Goal: Task Accomplishment & Management: Complete application form

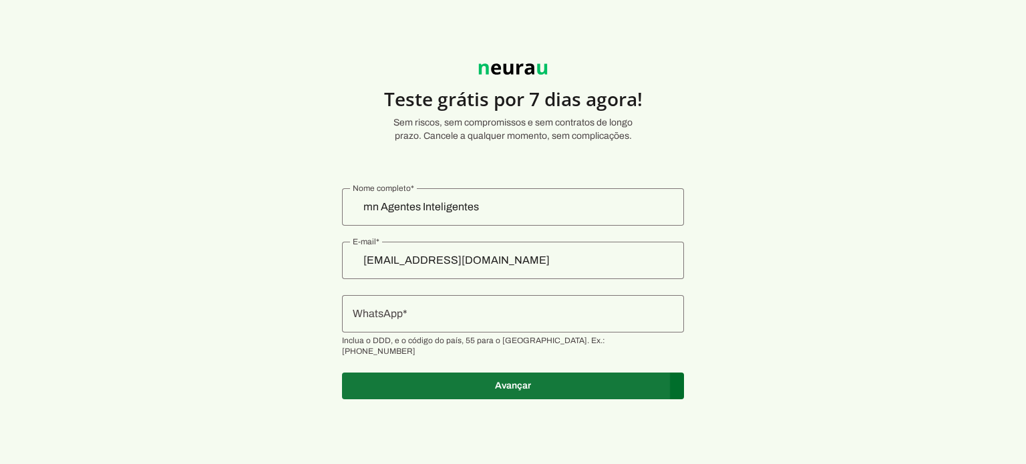
click at [574, 370] on span at bounding box center [513, 386] width 342 height 32
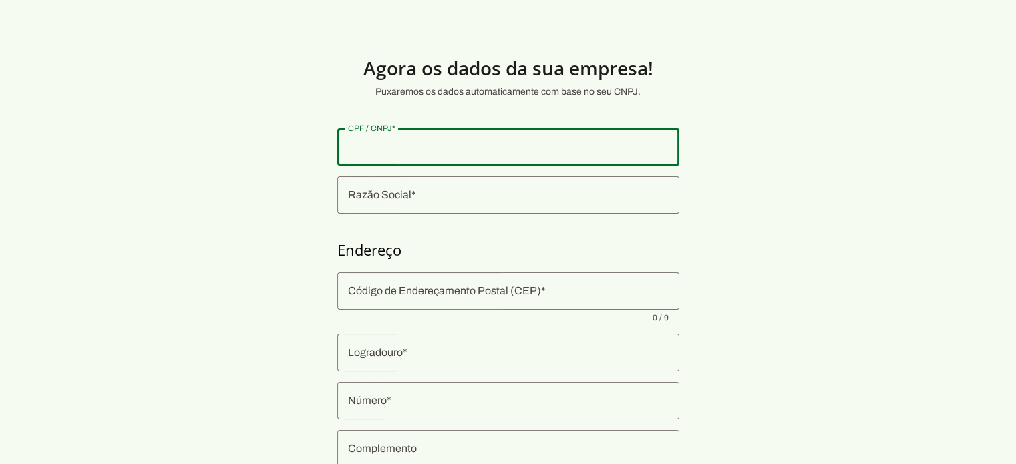
click at [508, 158] on div at bounding box center [508, 146] width 342 height 37
type input "022.735.525-30"
type md-outlined-text-field "022.735.525-30"
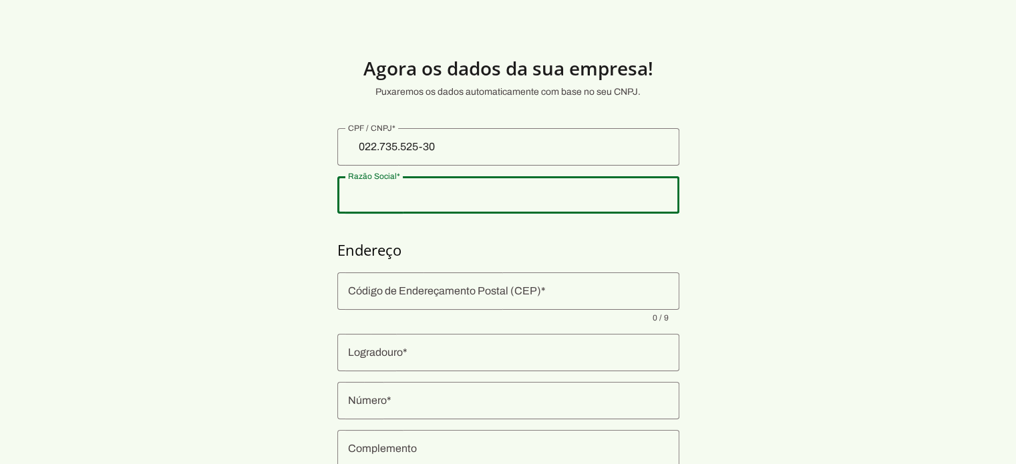
type input "m"
type input "MN AGENTES INTELIGENTES"
type md-outlined-text-field "MN AGENTES INTELIGENTES"
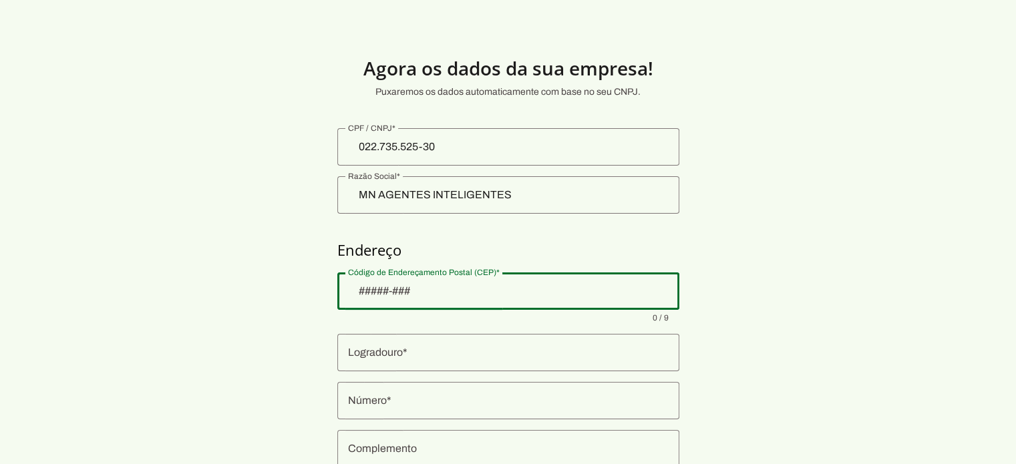
click at [568, 299] on div at bounding box center [508, 290] width 342 height 37
type input "41770-058"
type md-outlined-text-field "41770-058"
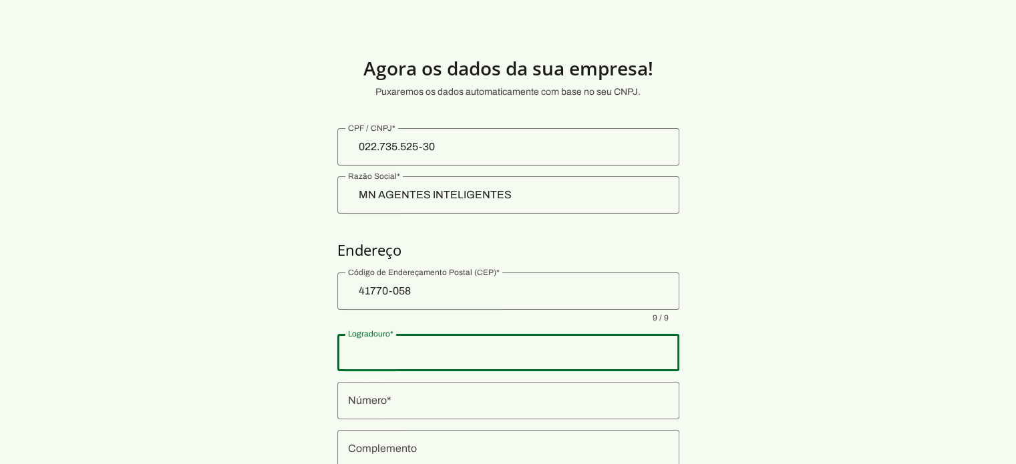
click at [551, 343] on div at bounding box center [508, 352] width 342 height 37
type input "GRANJA MARAZ"
type md-outlined-text-field "GRANJA MARAZ"
type input "Stiep"
type input "Salvador"
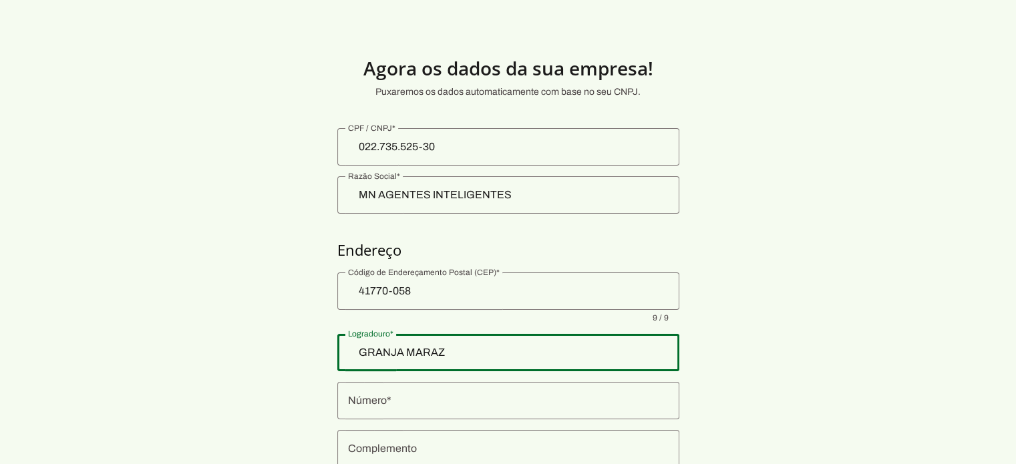
type input "BA"
click at [551, 343] on div "GRANJA MARAZ" at bounding box center [508, 352] width 342 height 37
type input "GRANJA MARAZUL"
type md-outlined-text-field "GRANJA MARAZUL"
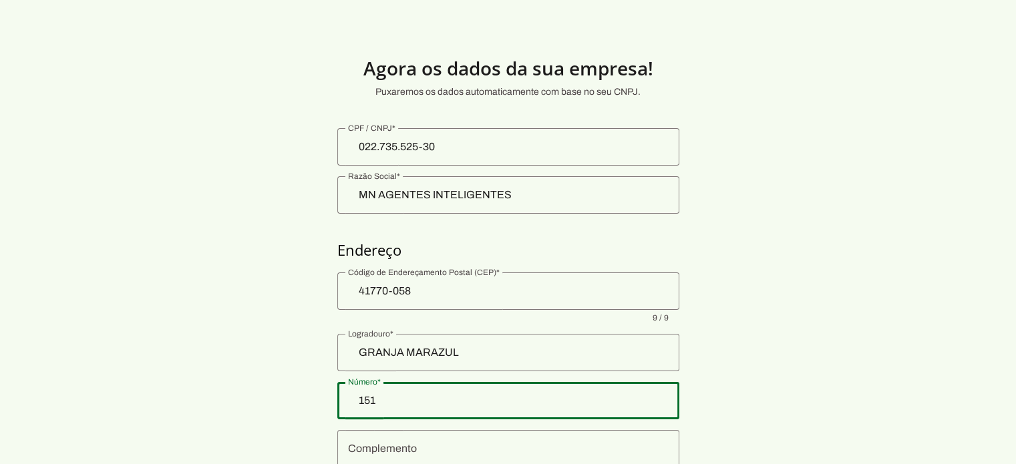
type input "151"
type md-outlined-text-field "151"
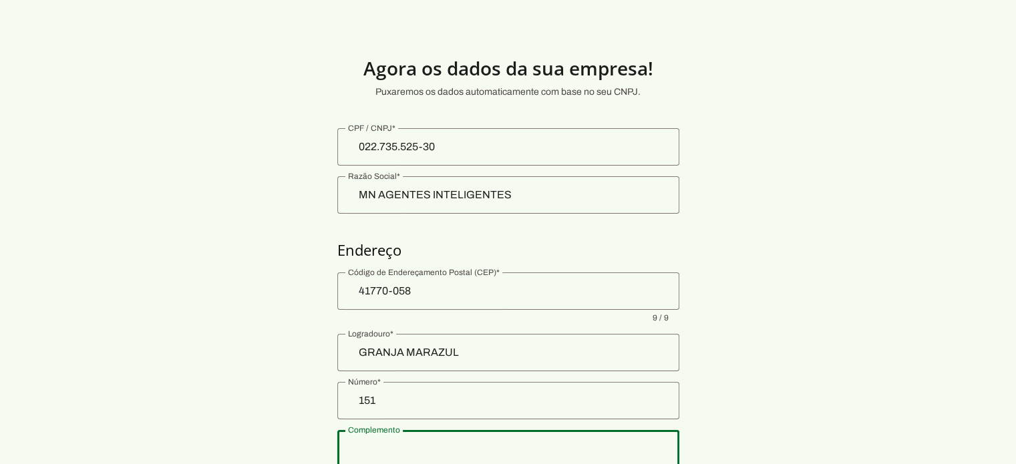
scroll to position [179, 0]
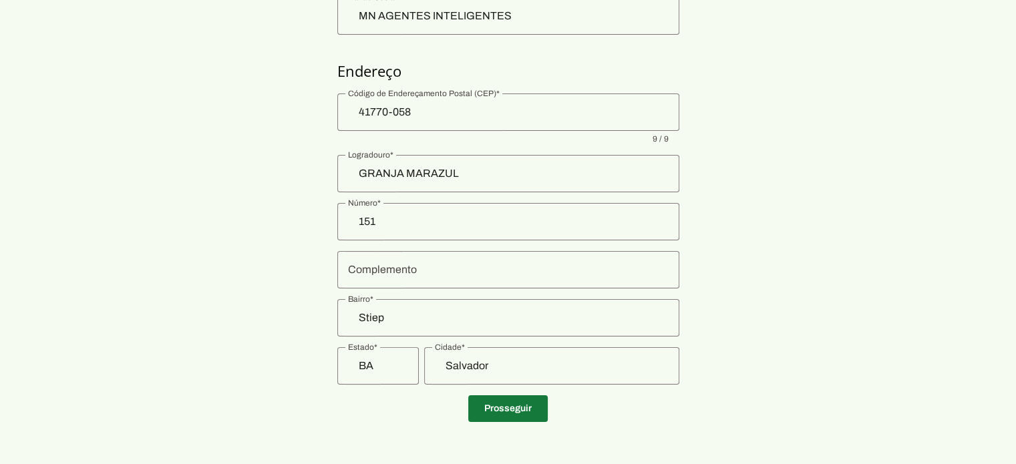
click at [507, 407] on span at bounding box center [507, 409] width 79 height 32
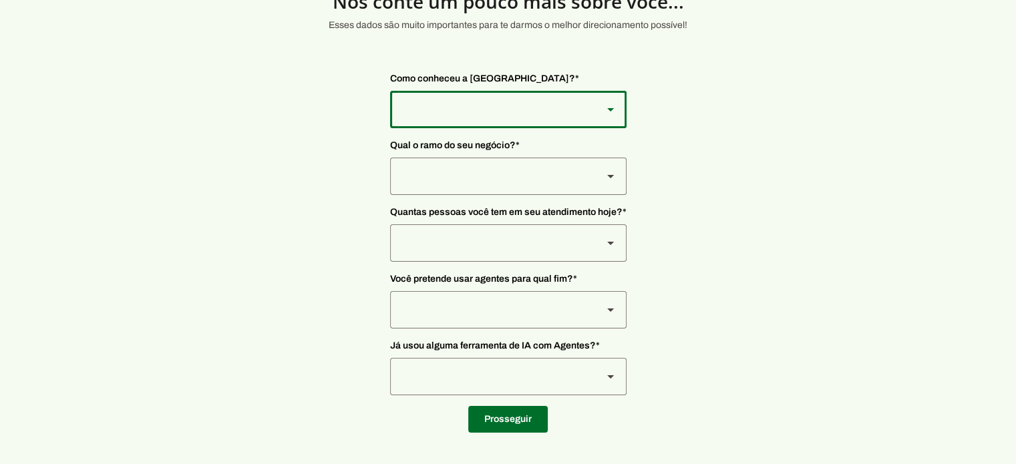
click at [610, 114] on slot at bounding box center [610, 110] width 16 height 16
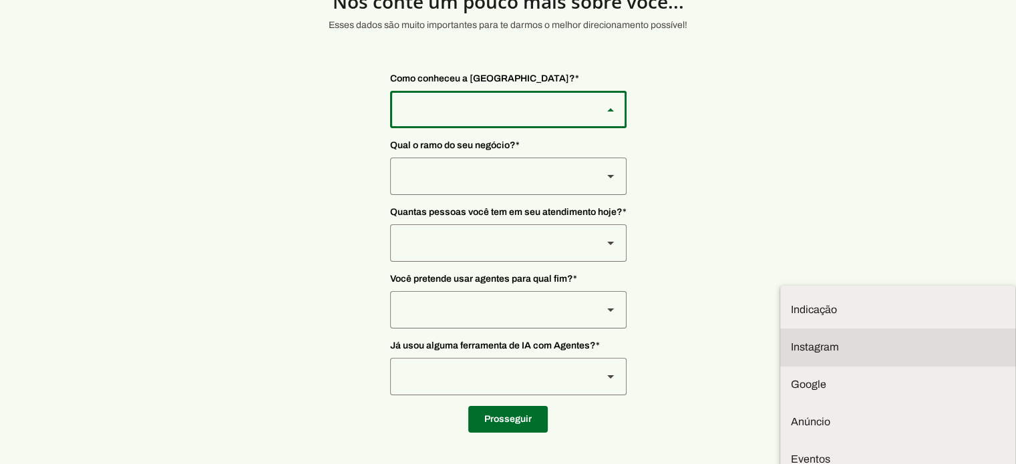
click at [780, 291] on md-item "Instagram" at bounding box center [897, 309] width 235 height 37
type md-outlined-select "SqiumnrPQyqUQpijGxgf"
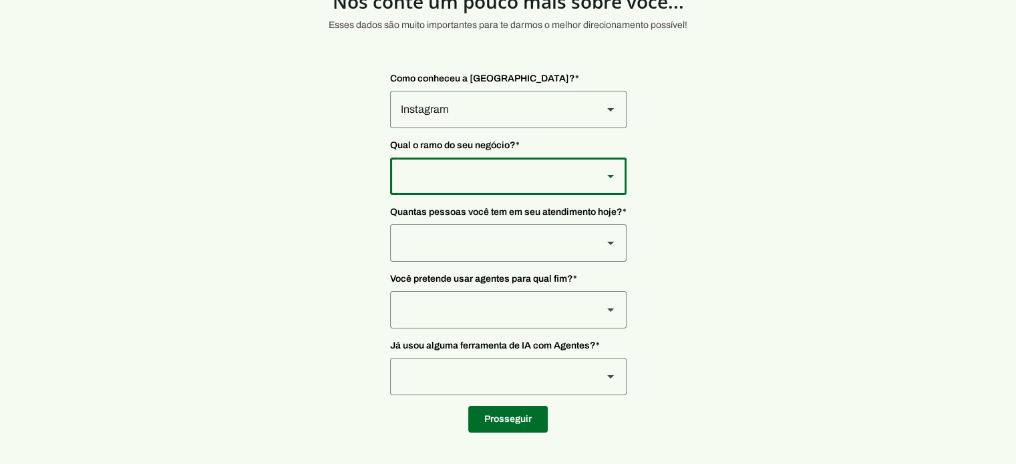
click at [515, 128] on div at bounding box center [491, 109] width 202 height 37
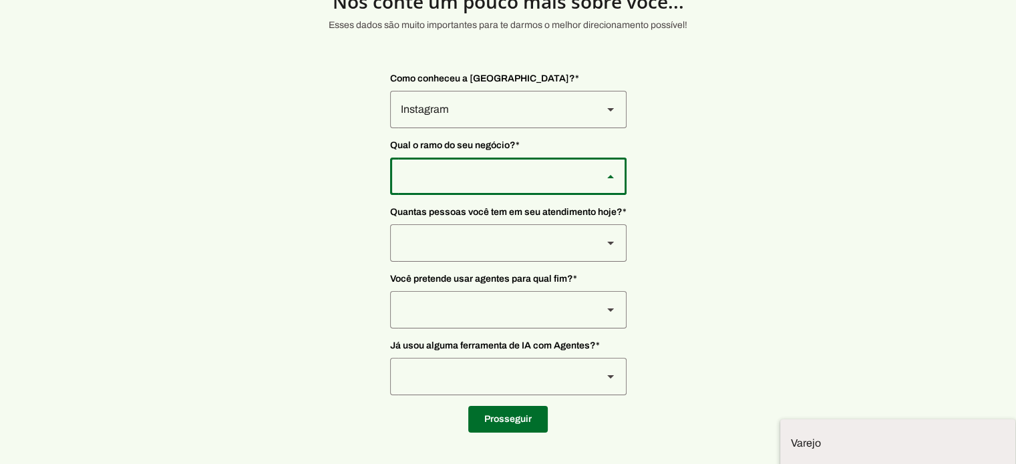
scroll to position [3, 0]
click at [0, 0] on md-item "Tecnologia" at bounding box center [0, 0] width 0 height 0
type md-outlined-select "yMXRdQFYaeQlqGHqqohr"
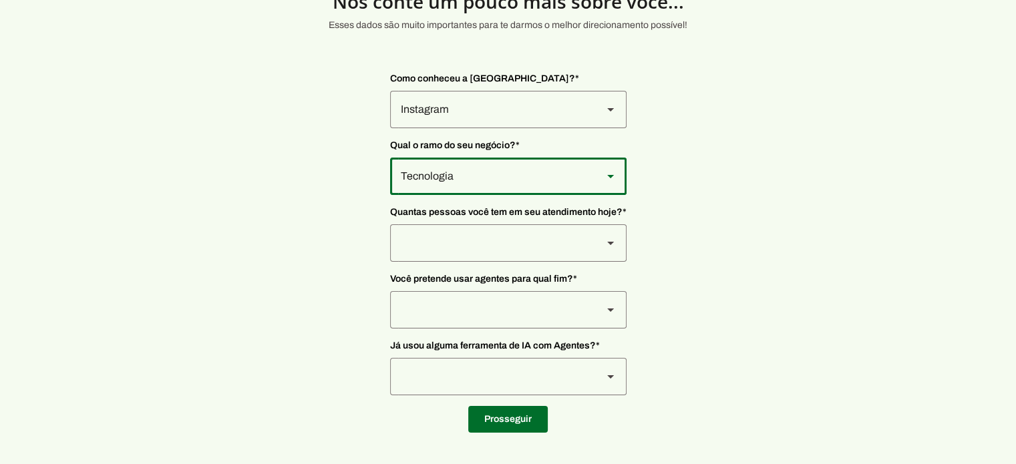
click at [513, 128] on div at bounding box center [491, 109] width 202 height 37
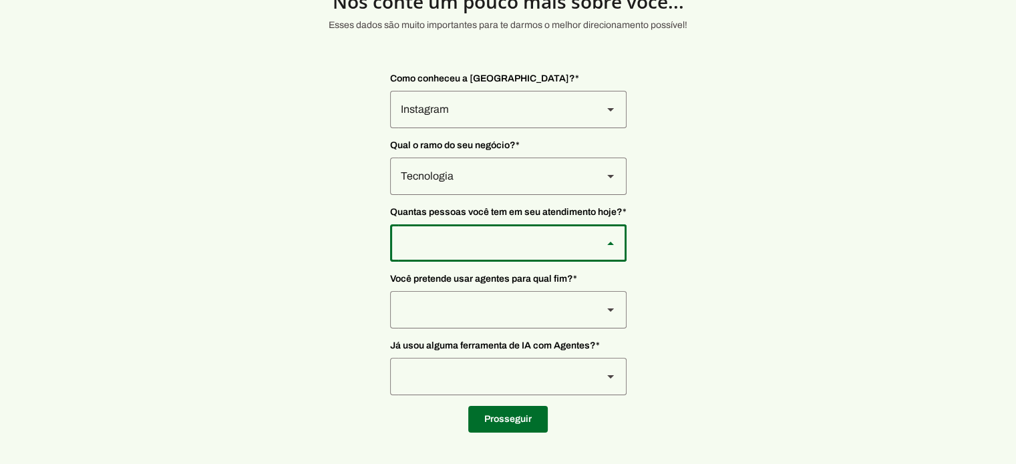
click at [0, 0] on slot at bounding box center [0, 0] width 0 height 0
type md-outlined-select "yHmeUixsC5IlBgFUkJwN"
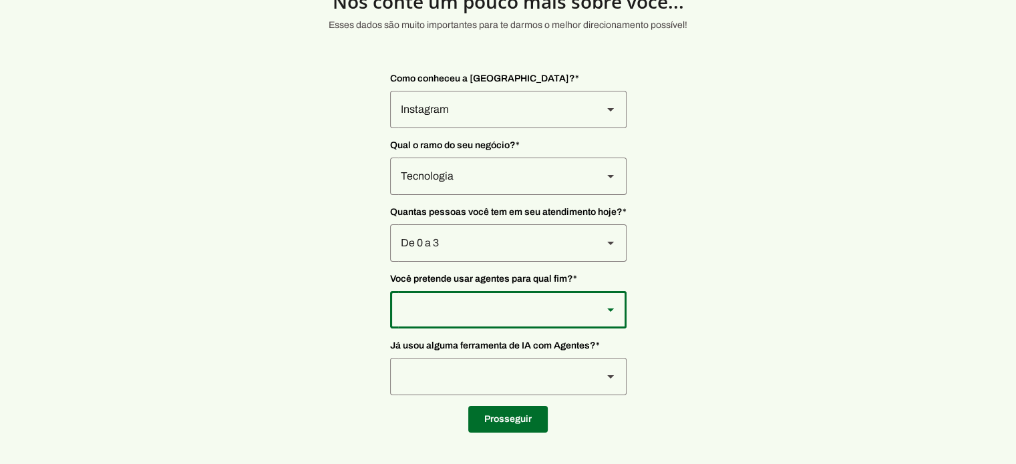
click at [488, 128] on div at bounding box center [491, 109] width 202 height 37
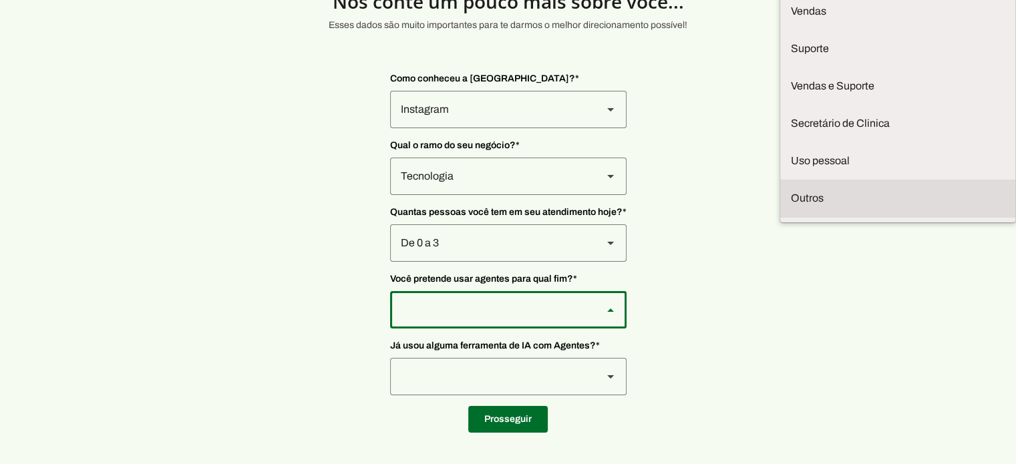
click at [0, 0] on md-item "Outros" at bounding box center [0, 0] width 0 height 0
type md-outlined-select "TQ03nJjaFpOavTUYmmuq"
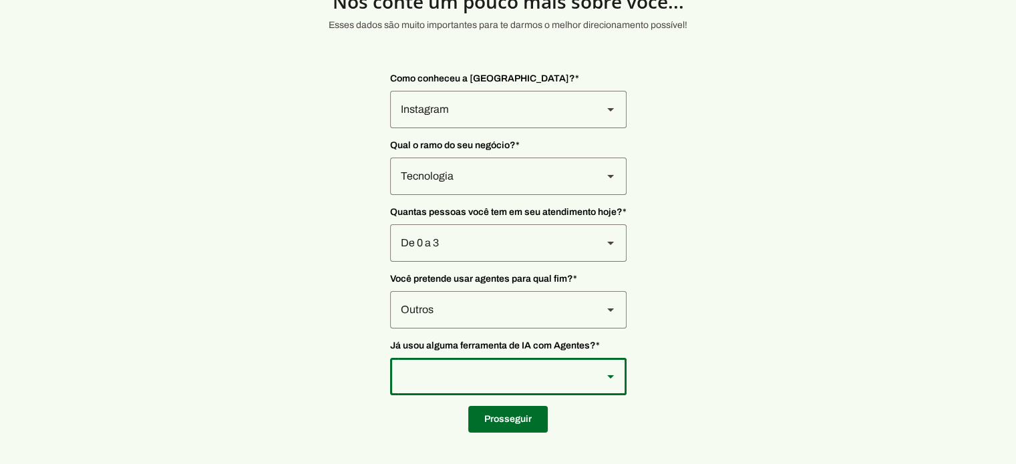
click at [485, 128] on div at bounding box center [491, 109] width 202 height 37
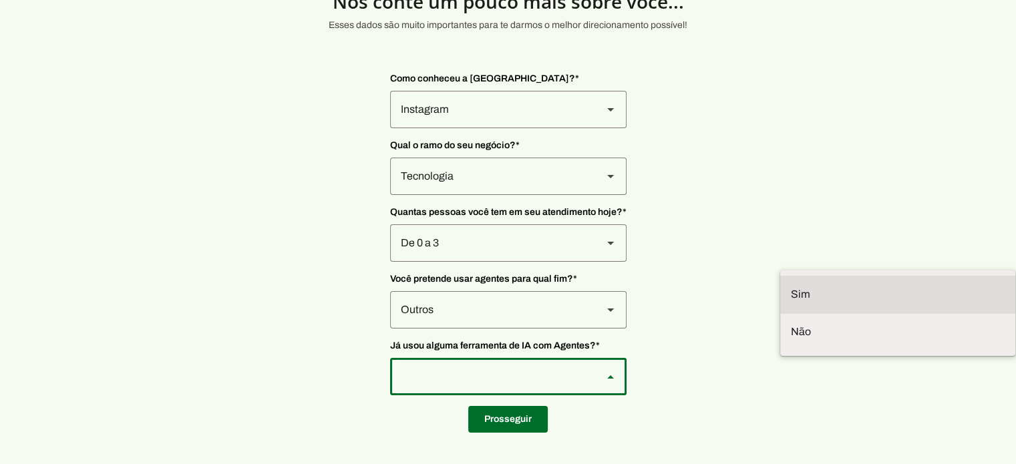
click at [0, 0] on slot at bounding box center [0, 0] width 0 height 0
type md-outlined-select "VW4vzTVOoC6mj29ueI2H"
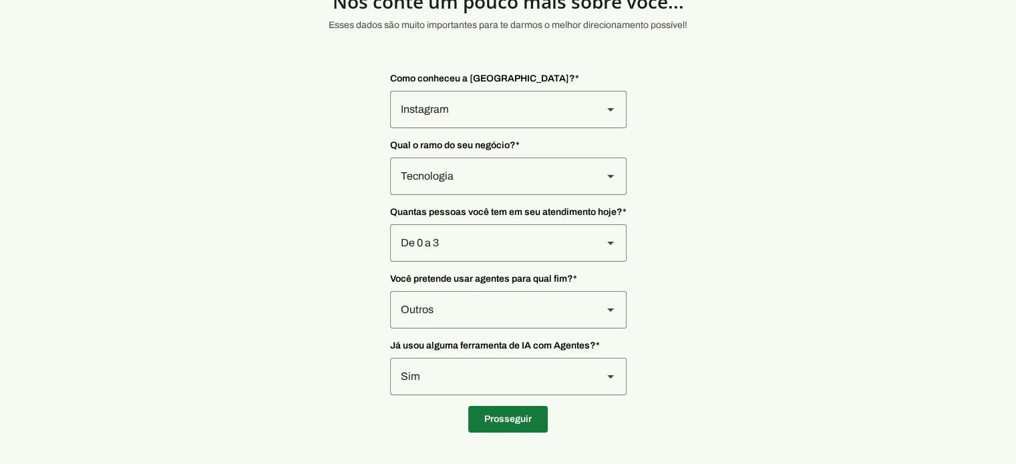
click at [513, 413] on span at bounding box center [507, 419] width 79 height 32
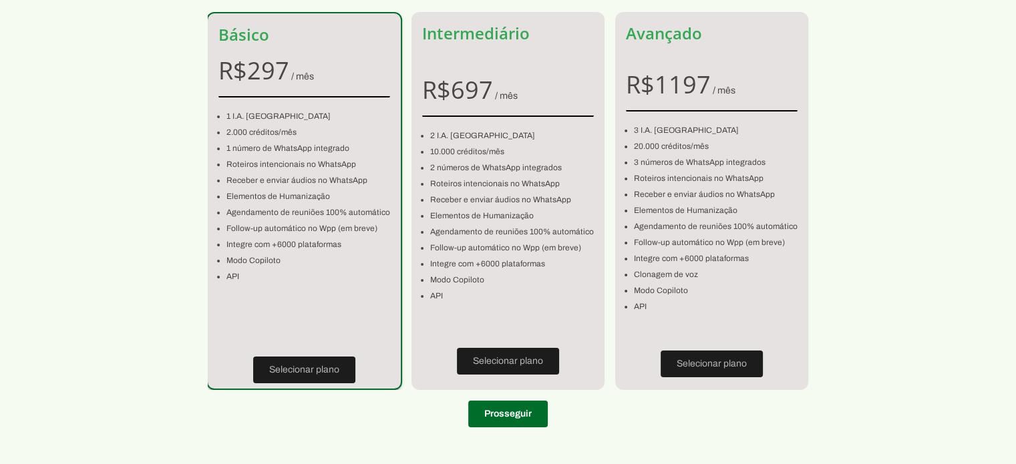
scroll to position [121, 0]
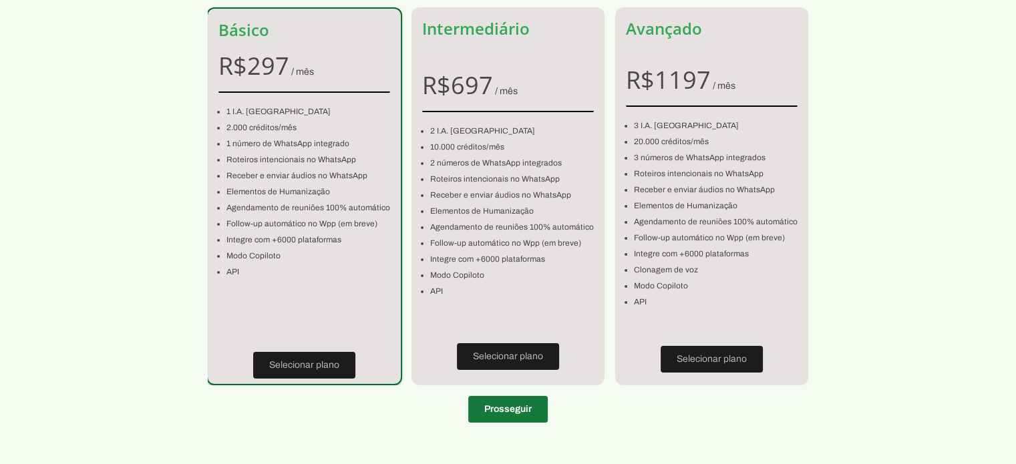
click at [509, 402] on span at bounding box center [507, 409] width 79 height 32
type input "41770-058"
type input "GRANJA MARAZUL"
type input "151"
type input "Stiep"
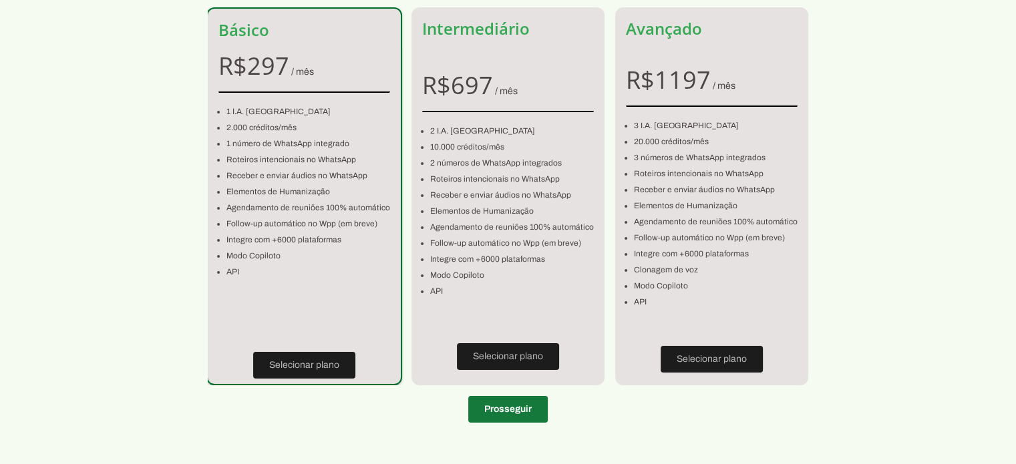
type input "Salvador"
type input "BA"
type input "022.735.525-30"
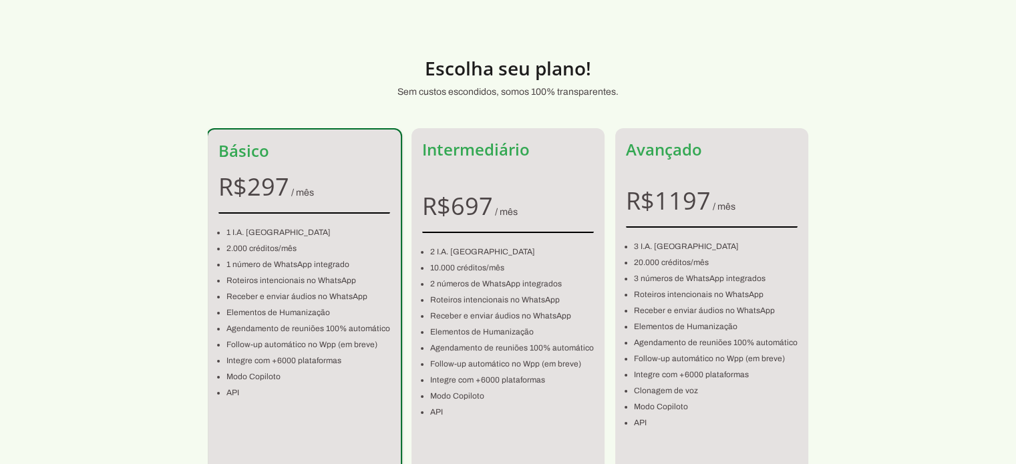
click at [45, 142] on section "Escolha seu plano! Sem custos escondidos, somos 100% transparentes. Básico R$ 2…" at bounding box center [508, 293] width 1016 height 522
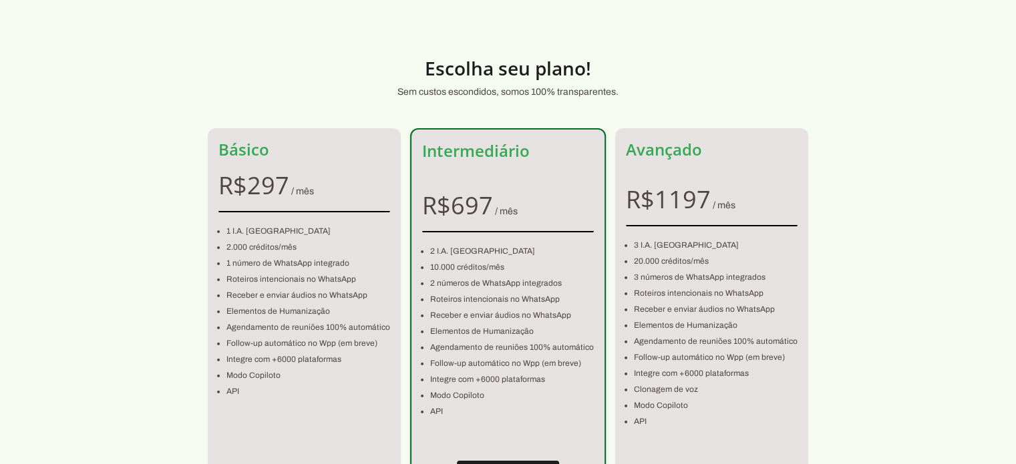
click at [499, 161] on div "Intermediário" at bounding box center [507, 160] width 193 height 61
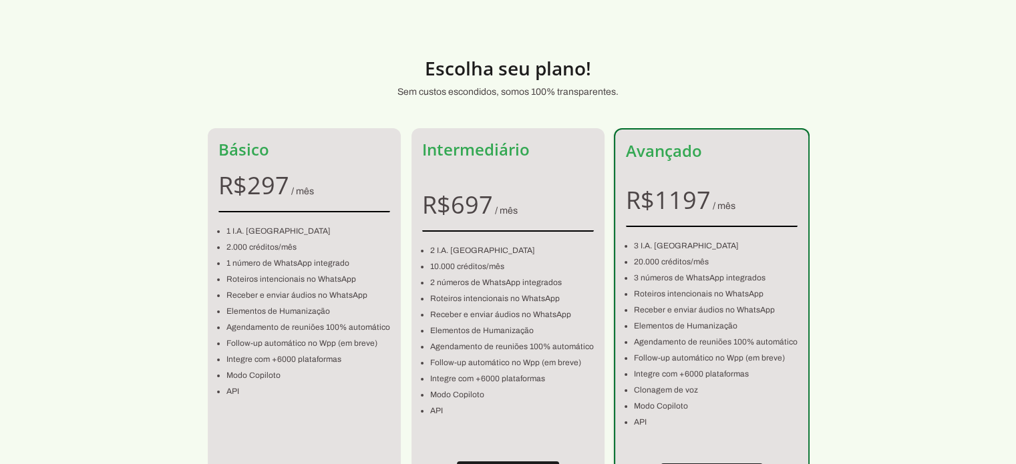
click at [673, 149] on p "Avançado" at bounding box center [712, 150] width 172 height 21
type strip-control "1MpL2WtxSN3Ij77NiQTu"
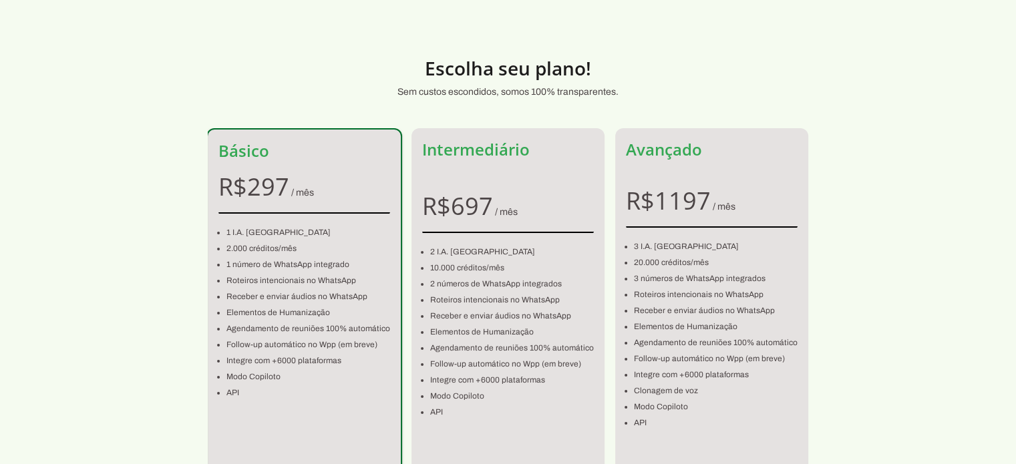
click at [357, 136] on div "Básico" at bounding box center [304, 151] width 193 height 43
click at [52, 94] on section "Escolha seu plano! Sem custos escondidos, somos 100% transparentes. Básico R$ 2…" at bounding box center [508, 293] width 1016 height 522
click at [73, 292] on section "Escolha seu plano! Sem custos escondidos, somos 100% transparentes. Básico R$ 2…" at bounding box center [508, 293] width 1016 height 522
click at [21, 205] on section "Escolha seu plano! Sem custos escondidos, somos 100% transparentes. Básico R$ 2…" at bounding box center [508, 293] width 1016 height 522
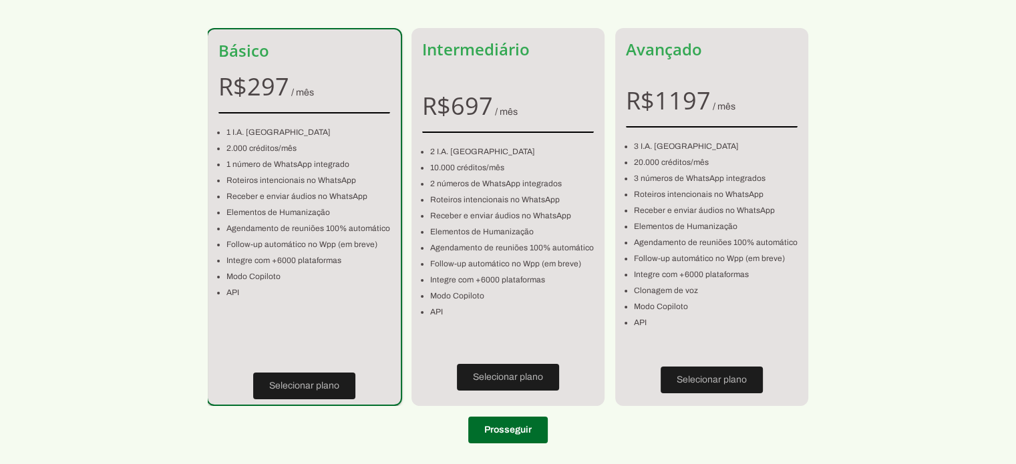
scroll to position [121, 0]
